Goal: Task Accomplishment & Management: Complete application form

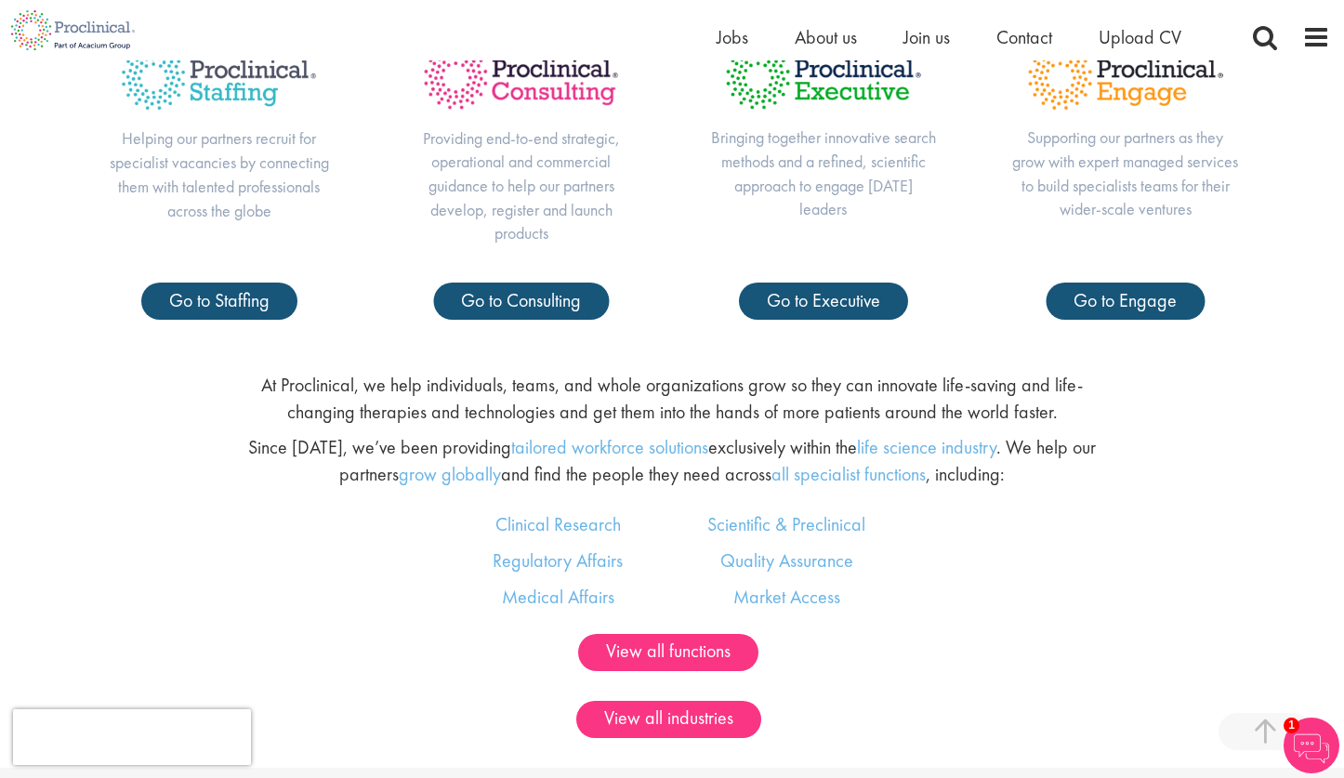
scroll to position [674, 0]
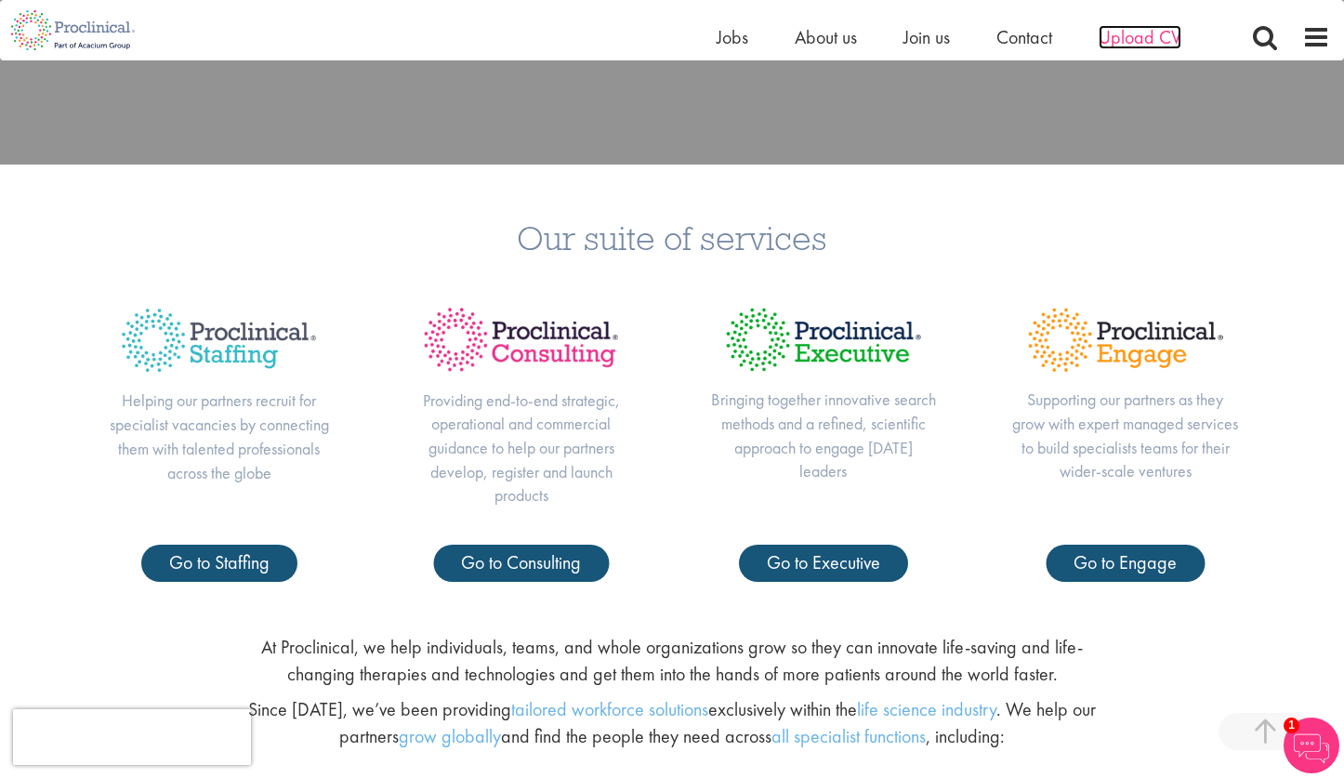
click at [1140, 36] on span "Upload CV" at bounding box center [1140, 37] width 83 height 24
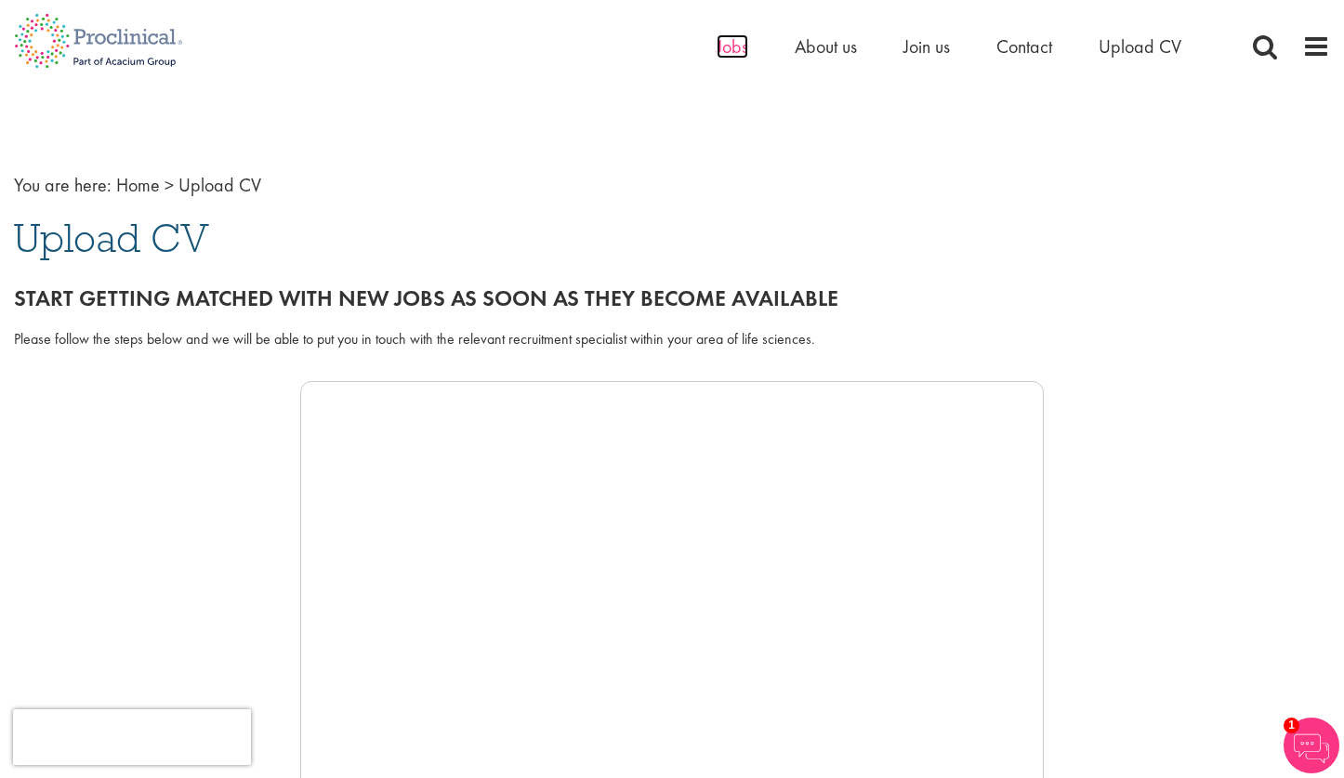
click at [724, 56] on span "Jobs" at bounding box center [733, 46] width 32 height 24
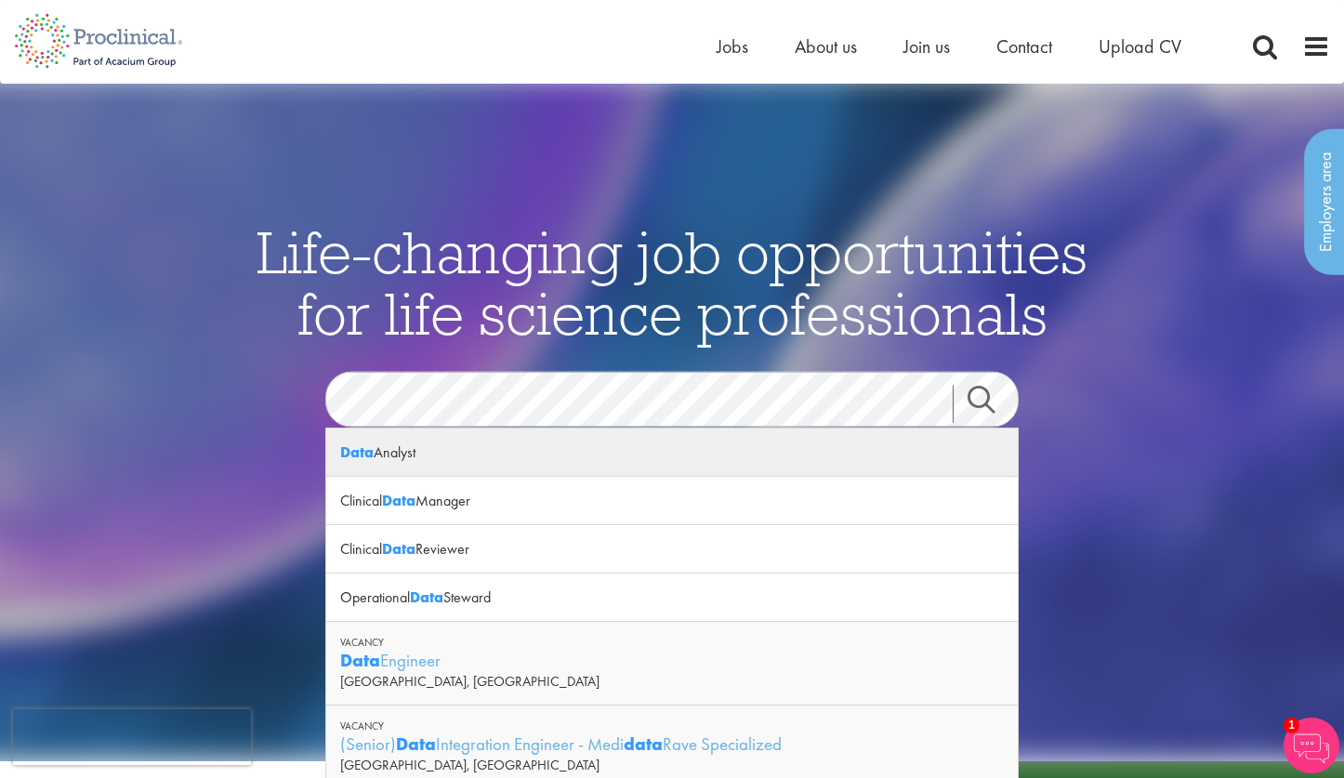
click at [364, 453] on strong "Data" at bounding box center [356, 453] width 33 height 20
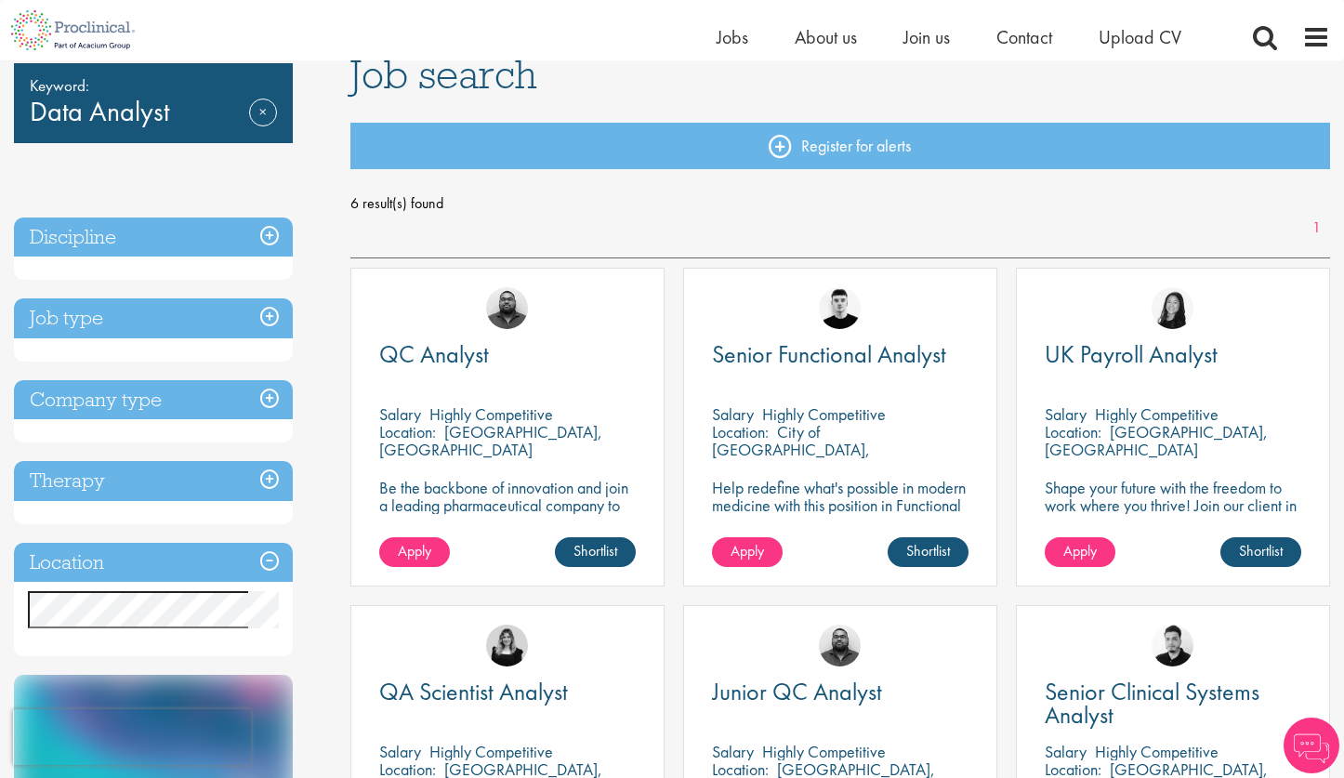
scroll to position [171, 0]
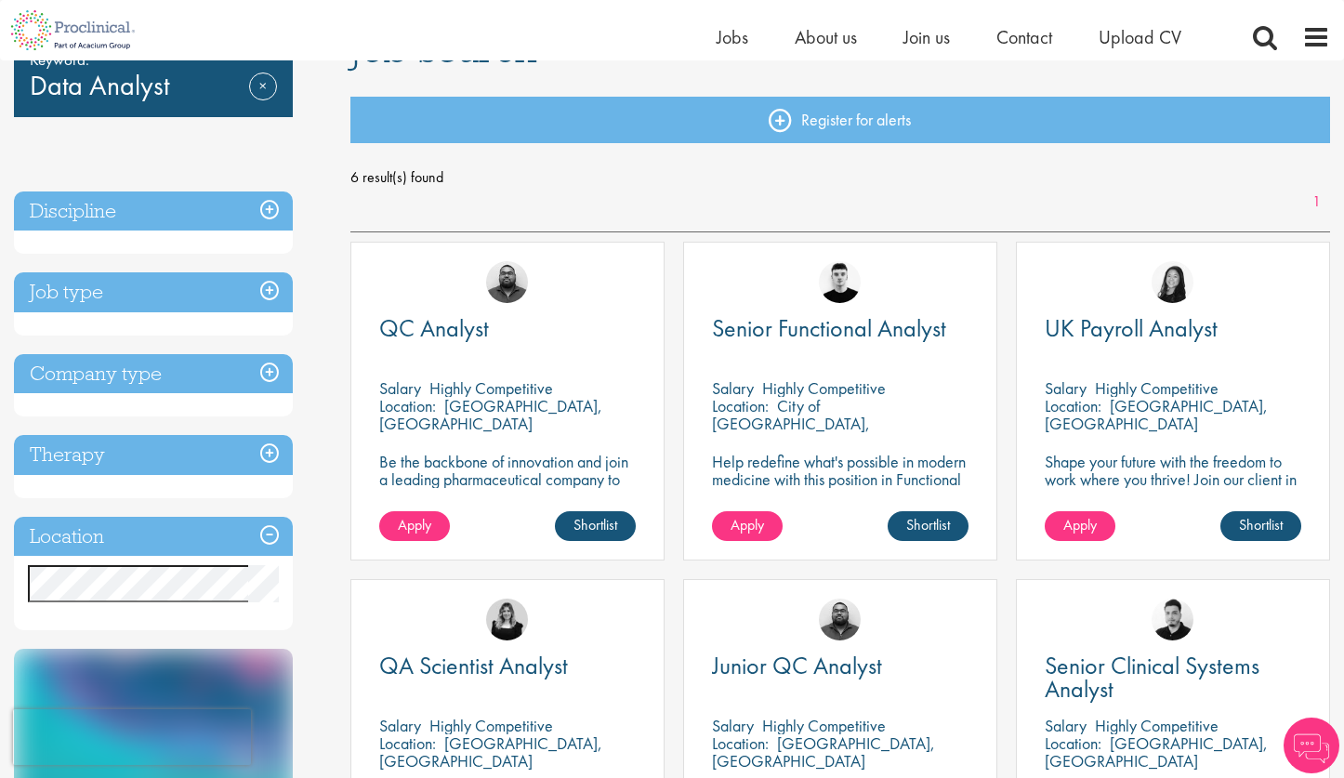
click at [114, 536] on h3 "Location" at bounding box center [153, 537] width 279 height 40
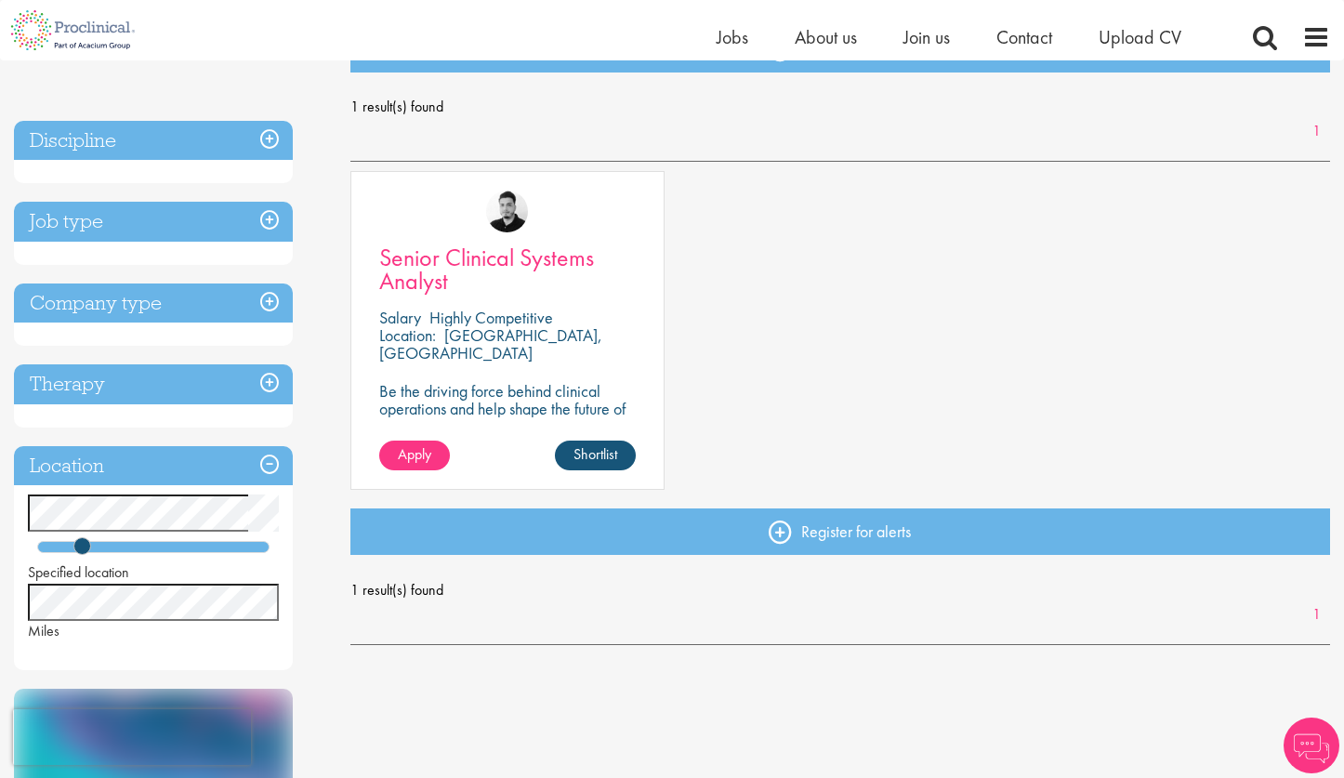
scroll to position [238, 0]
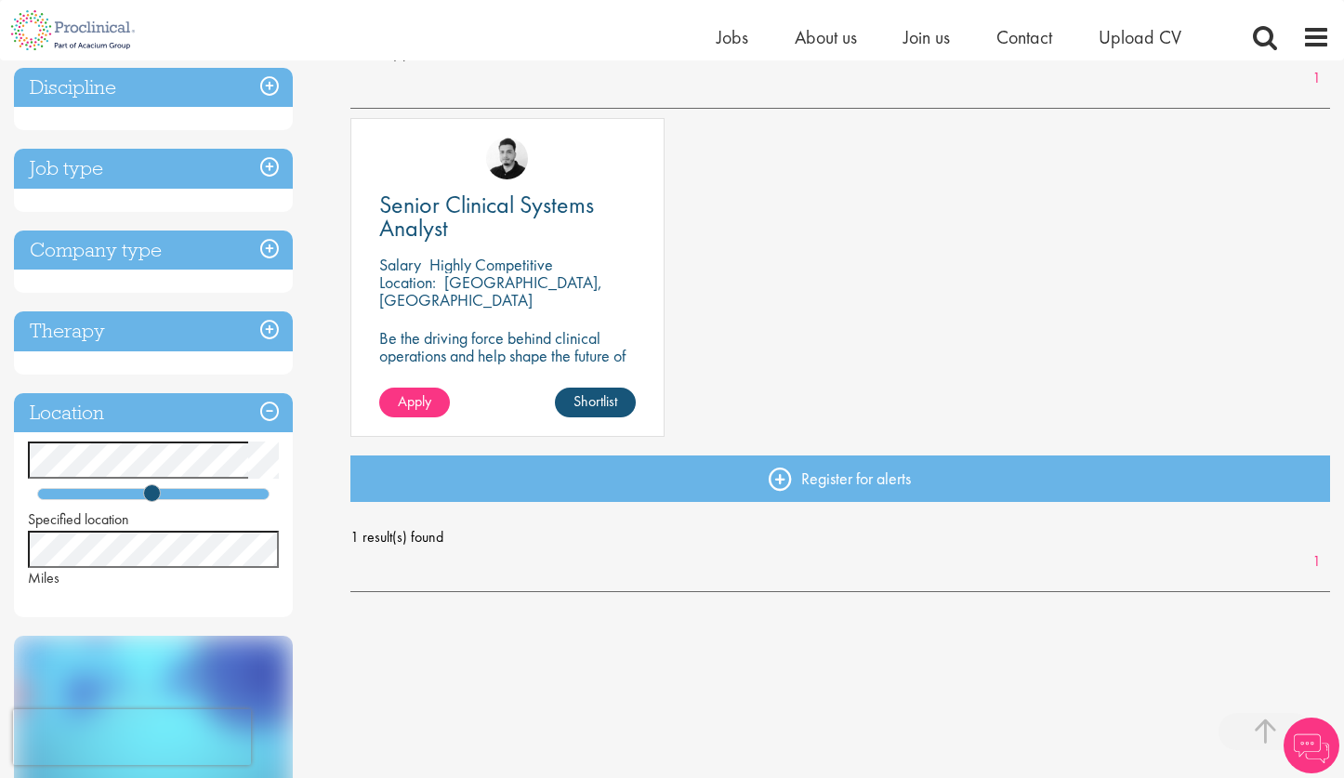
scroll to position [315, 0]
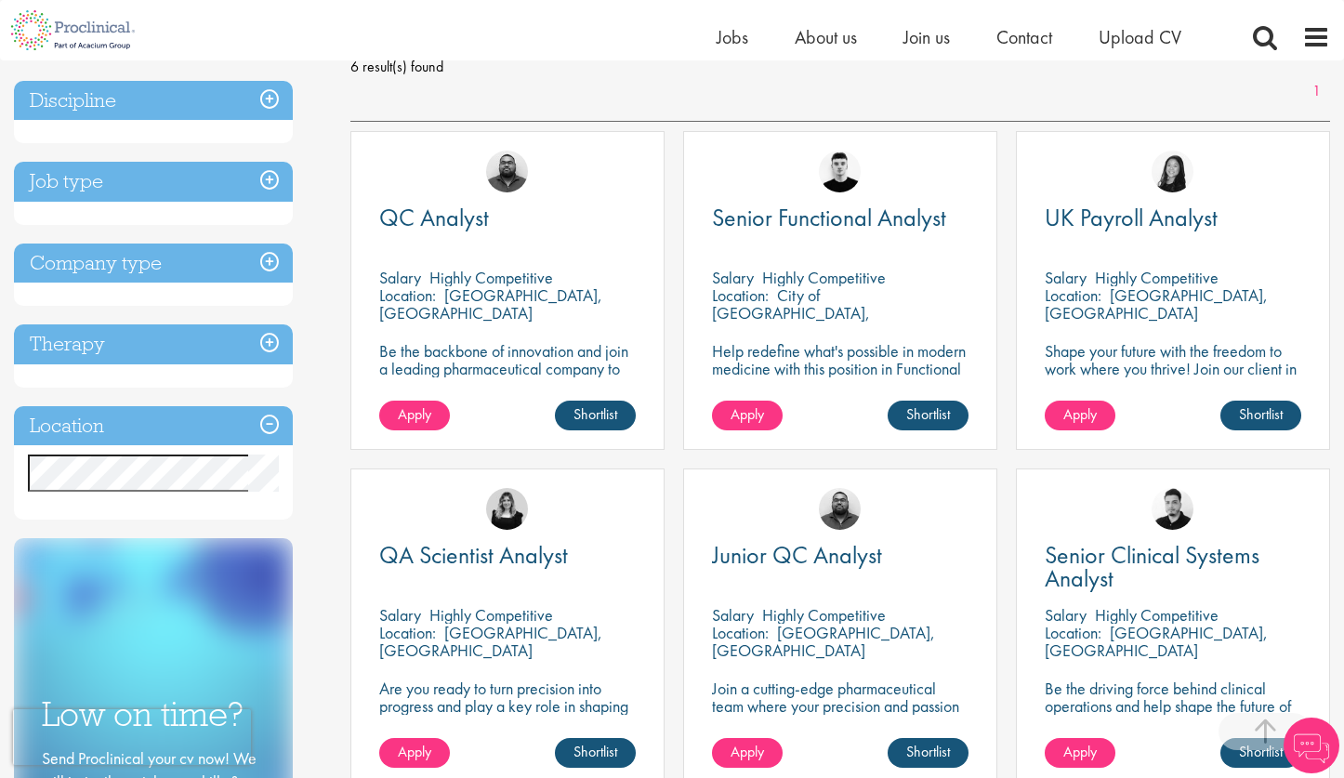
scroll to position [299, 0]
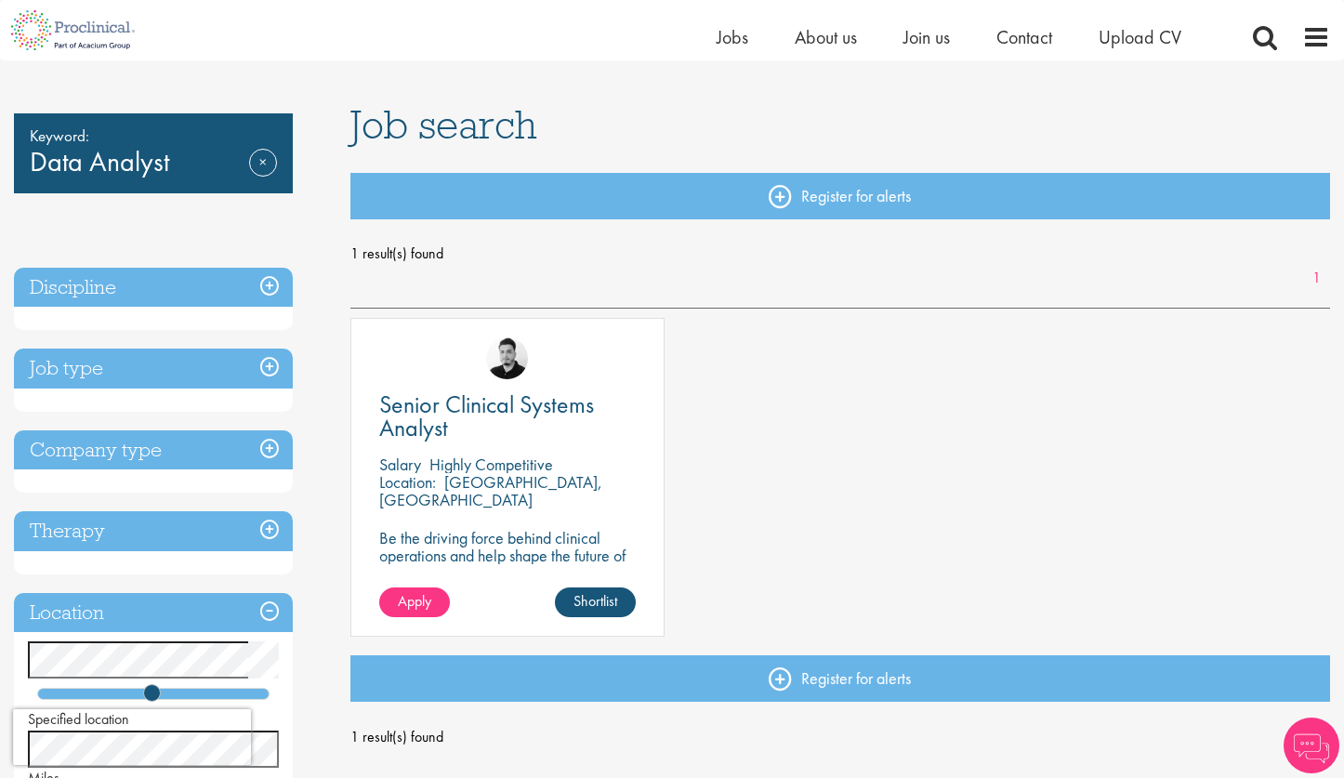
scroll to position [22, 0]
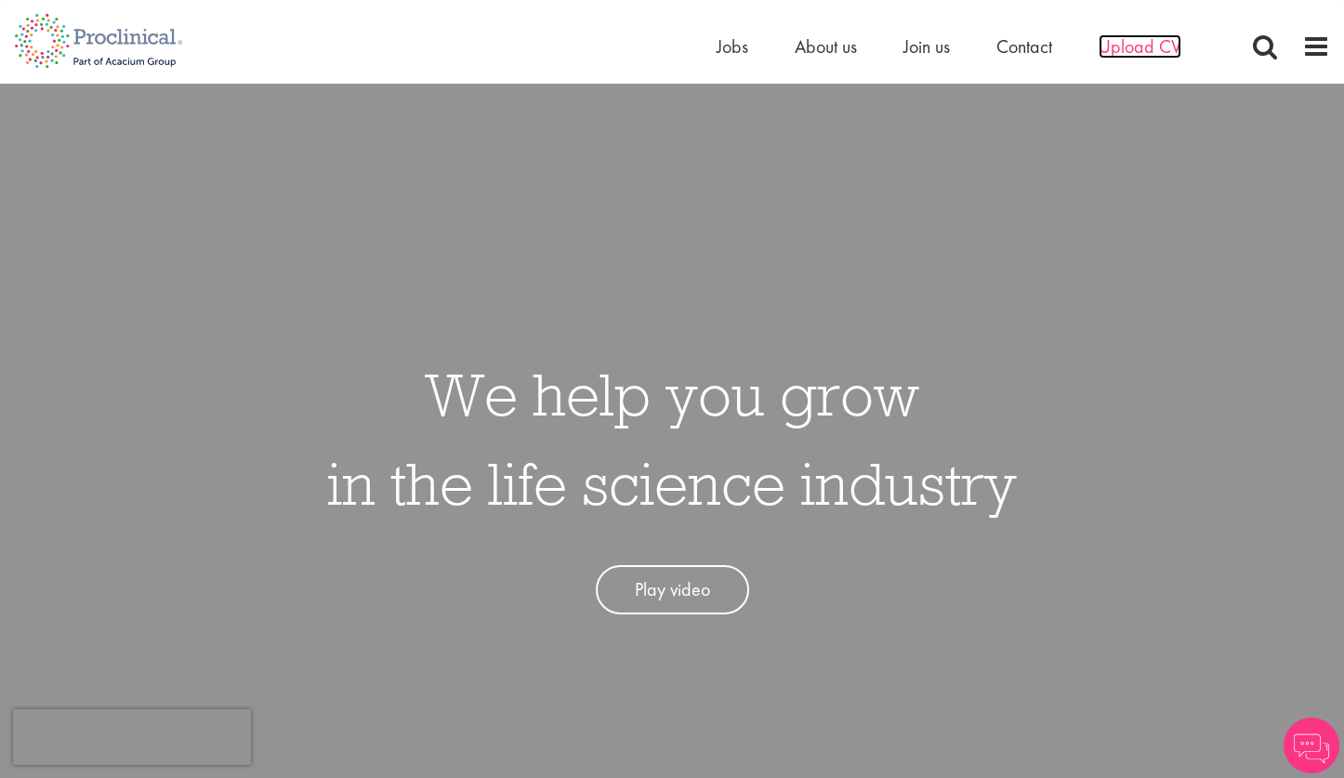
click at [1129, 47] on span "Upload CV" at bounding box center [1140, 46] width 83 height 24
